Goal: Task Accomplishment & Management: Complete application form

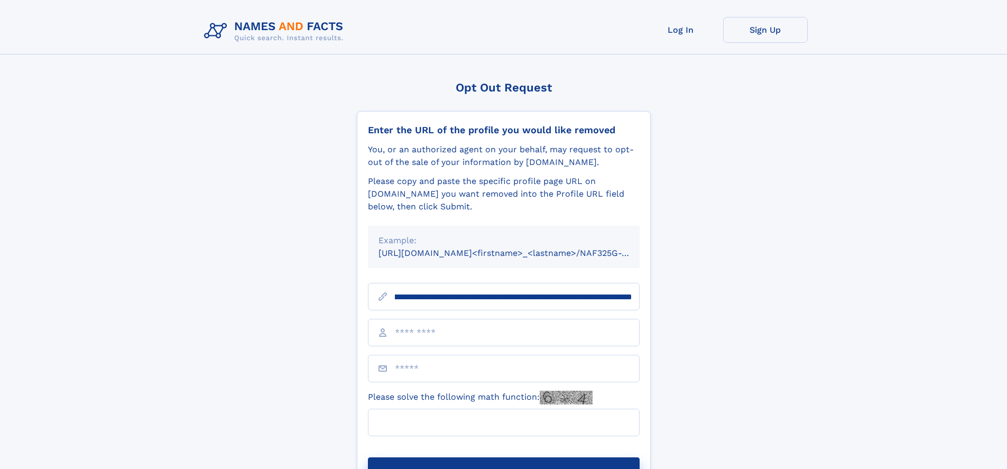
scroll to position [0, 119]
type input "**********"
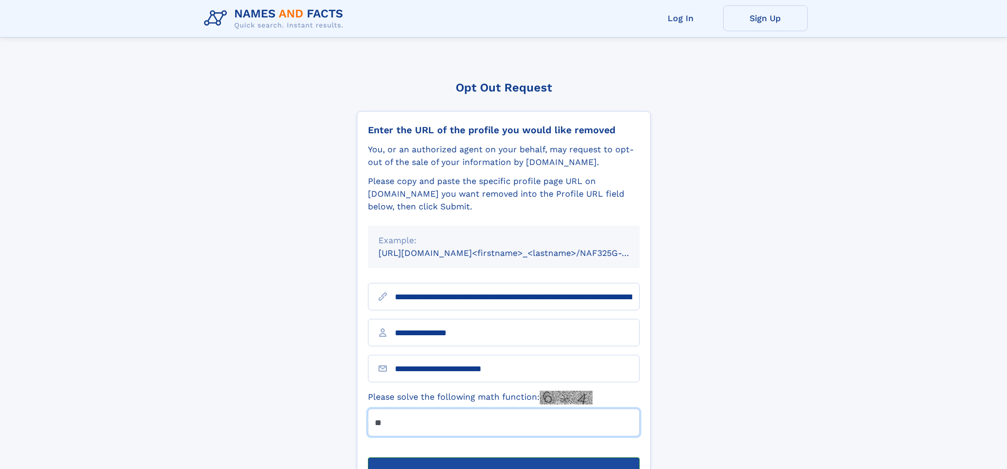
type input "**"
click at [503, 457] on button "Submit Opt Out Request" at bounding box center [504, 474] width 272 height 34
